Goal: Task Accomplishment & Management: Manage account settings

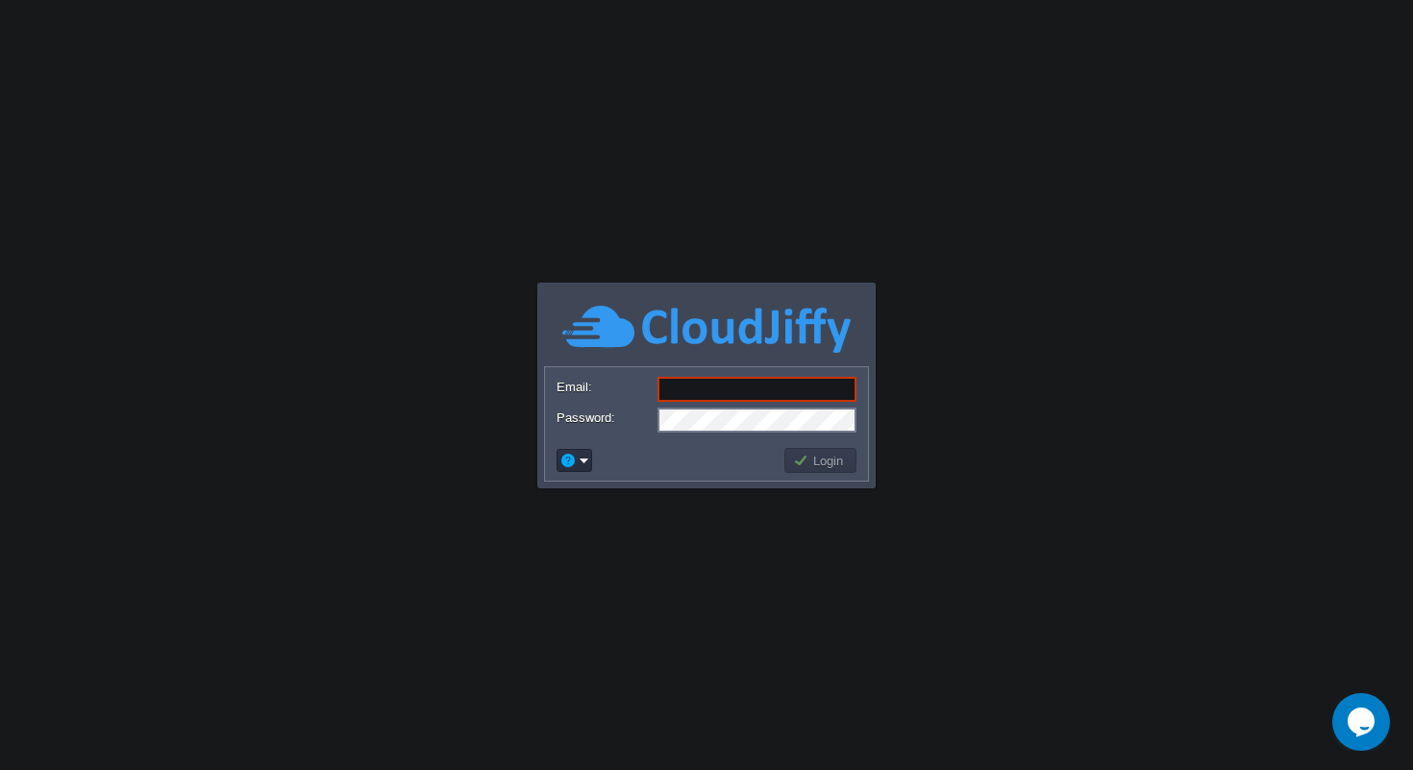
type input "onerooftech@gmail.com"
click at [815, 460] on button "Login" at bounding box center [821, 460] width 56 height 17
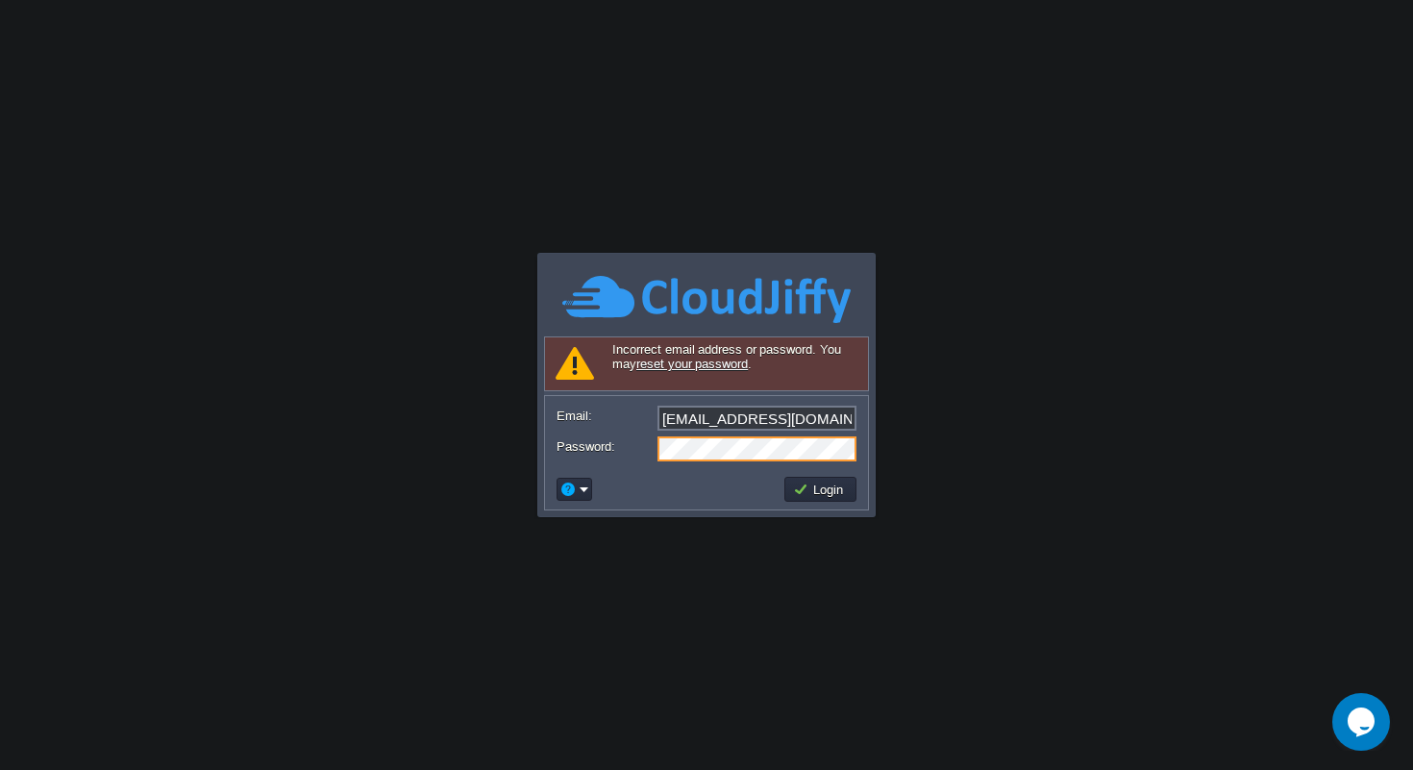
click at [747, 423] on input "onerooftech@gmail.com" at bounding box center [757, 418] width 199 height 25
